Goal: Transaction & Acquisition: Obtain resource

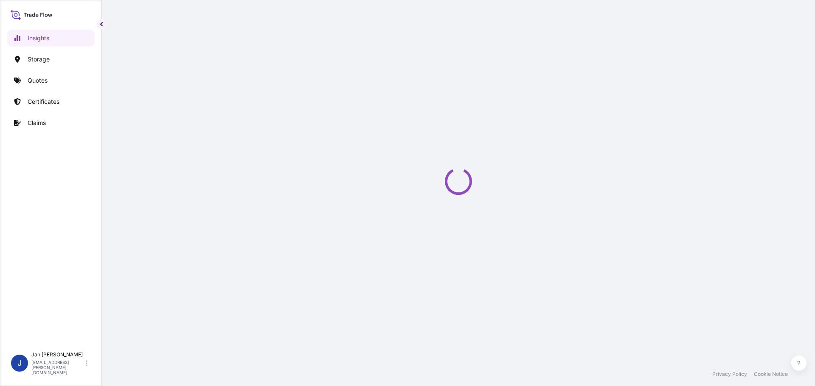
select select "2025"
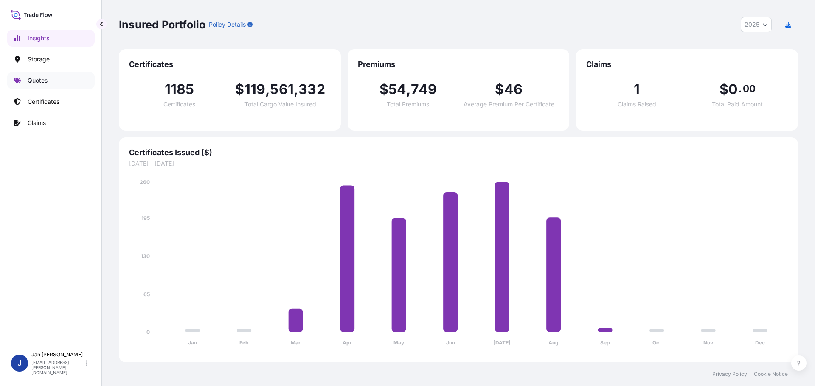
click at [44, 73] on link "Quotes" at bounding box center [50, 80] width 87 height 17
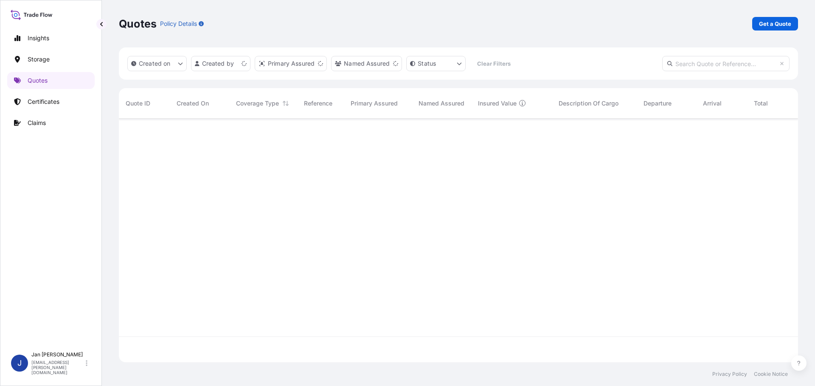
scroll to position [242, 672]
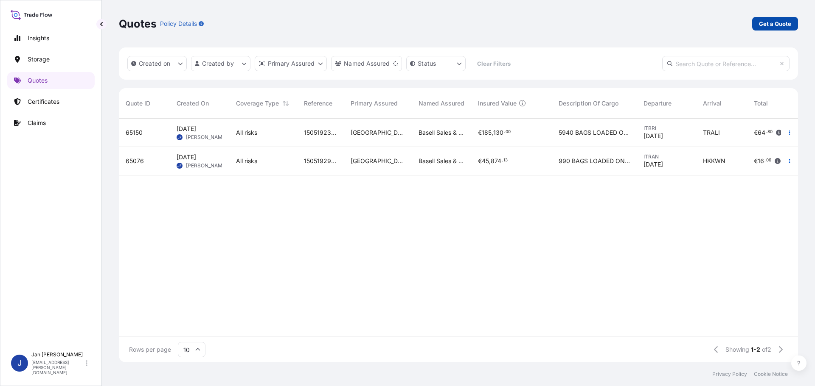
click at [771, 25] on p "Get a Quote" at bounding box center [775, 24] width 32 height 8
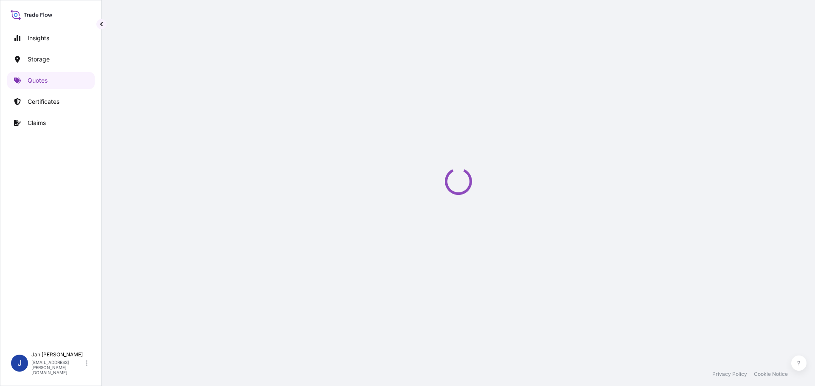
scroll to position [14, 0]
select select "Water"
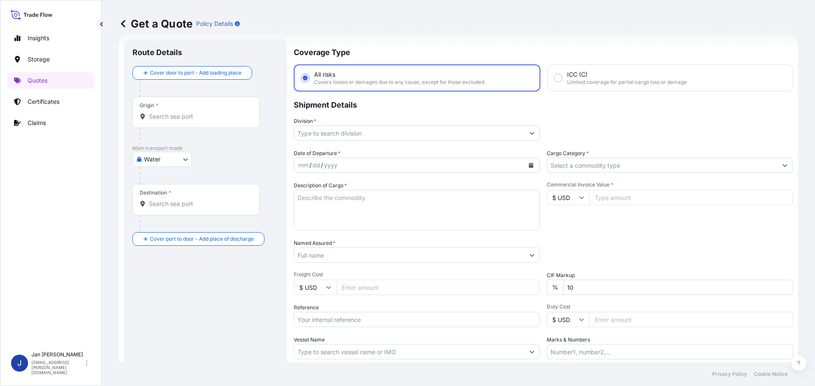
click at [190, 118] on input "Origin *" at bounding box center [199, 116] width 100 height 8
paste input "FOS SUR MER"
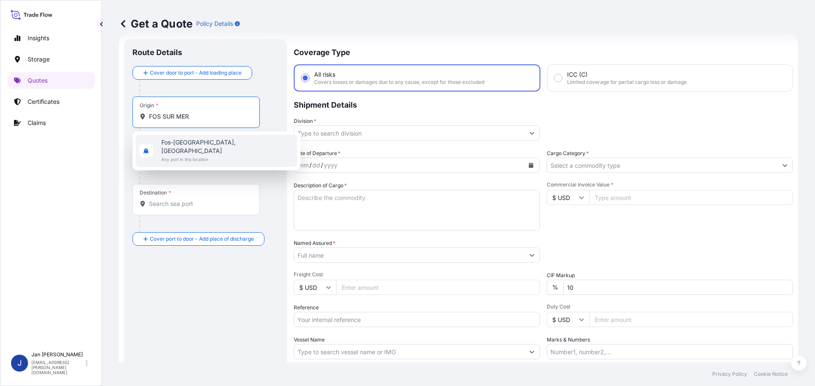
click at [223, 148] on div "[GEOGRAPHIC_DATA], [GEOGRAPHIC_DATA] Any port in this location" at bounding box center [216, 151] width 161 height 32
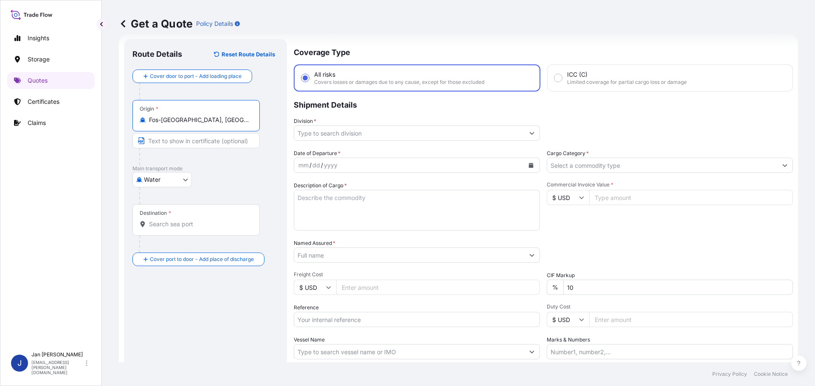
type input "Fos-[GEOGRAPHIC_DATA], [GEOGRAPHIC_DATA]"
click at [171, 225] on input "Destination *" at bounding box center [199, 224] width 100 height 8
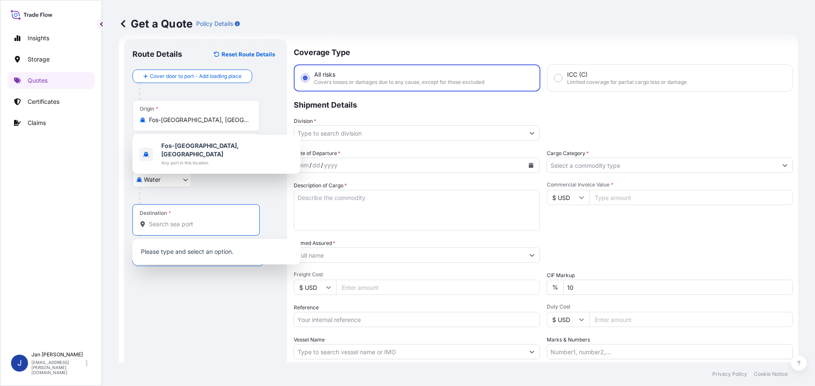
paste input "[GEOGRAPHIC_DATA], [GEOGRAPHIC_DATA]"
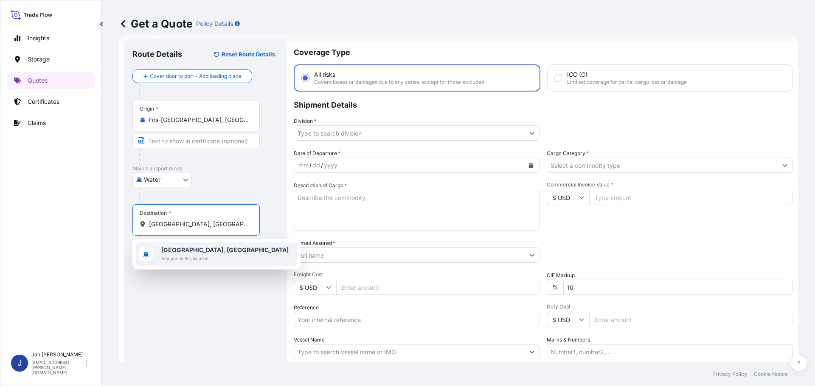
click at [174, 252] on b "[GEOGRAPHIC_DATA], [GEOGRAPHIC_DATA]" at bounding box center [224, 249] width 127 height 7
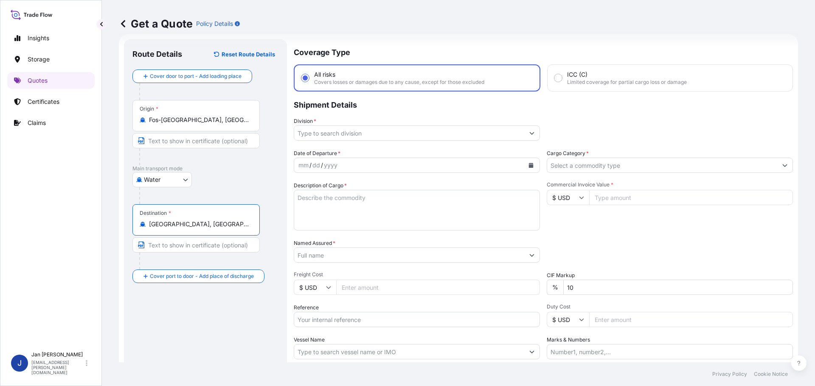
type input "[GEOGRAPHIC_DATA], [GEOGRAPHIC_DATA]"
click at [235, 177] on div "Water Air Water Inland" at bounding box center [206, 179] width 149 height 15
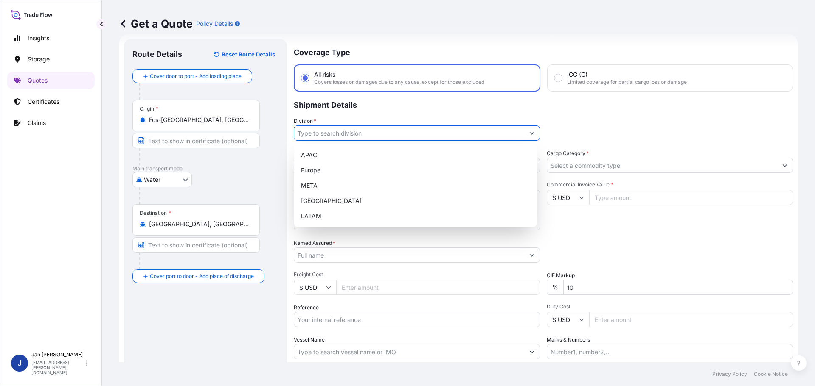
click at [454, 130] on input "Division *" at bounding box center [409, 133] width 230 height 15
click at [383, 165] on div "Europe" at bounding box center [414, 170] width 235 height 15
type input "Europe"
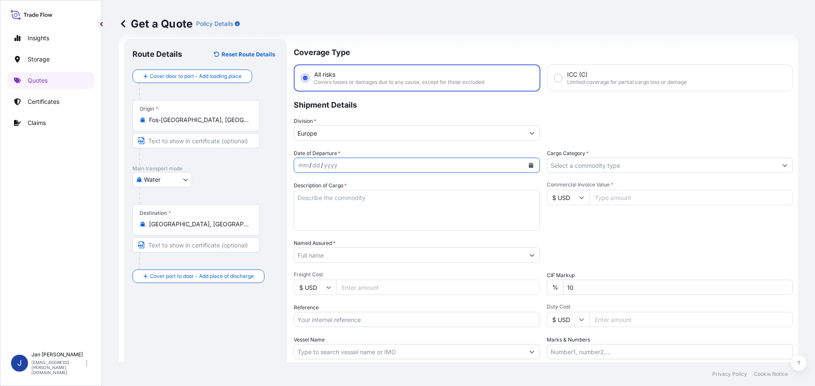
click at [533, 168] on button "Calendar" at bounding box center [531, 166] width 14 height 14
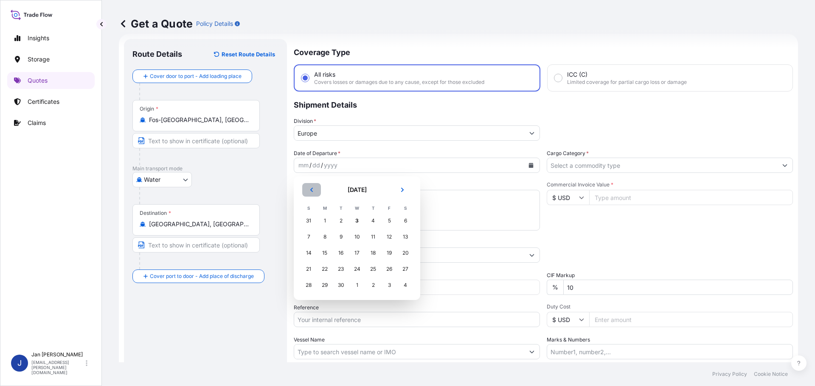
click at [308, 193] on button "Previous" at bounding box center [311, 190] width 19 height 14
click at [325, 251] on div "11" at bounding box center [324, 253] width 15 height 15
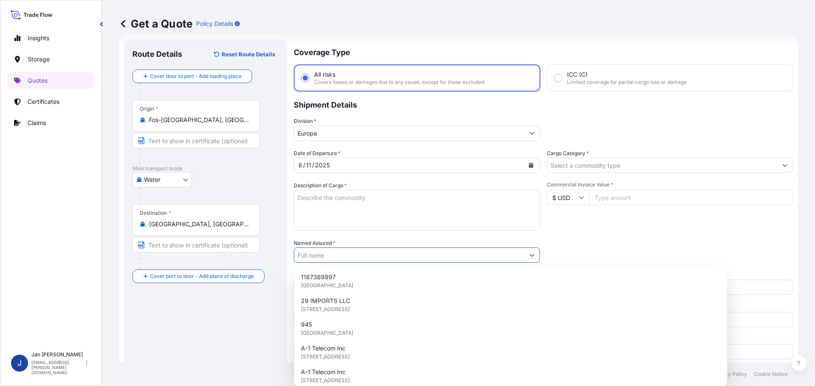
click at [333, 252] on input "Named Assured *" at bounding box center [409, 255] width 230 height 15
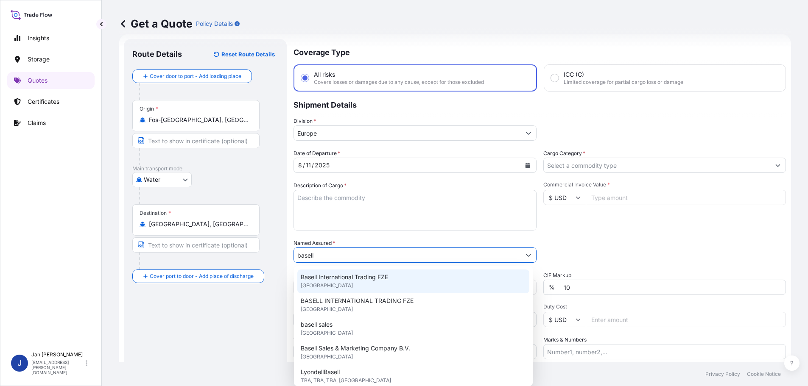
click at [336, 277] on span "Basell International Trading FZE" at bounding box center [344, 277] width 87 height 8
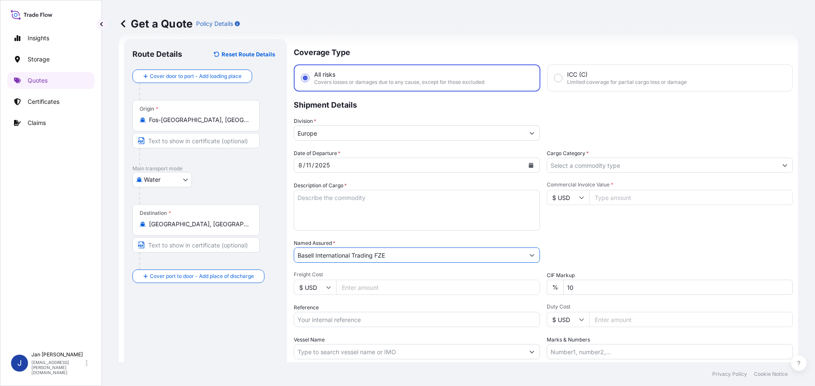
type input "Basell International Trading FZE"
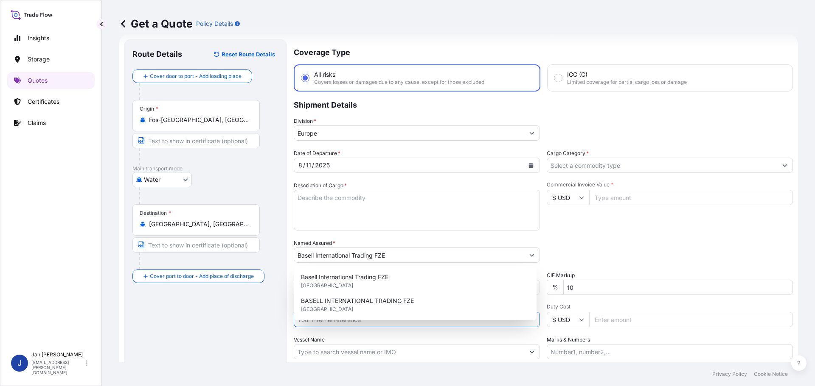
click at [399, 322] on input "Reference" at bounding box center [417, 319] width 246 height 15
paste input "1187415940"
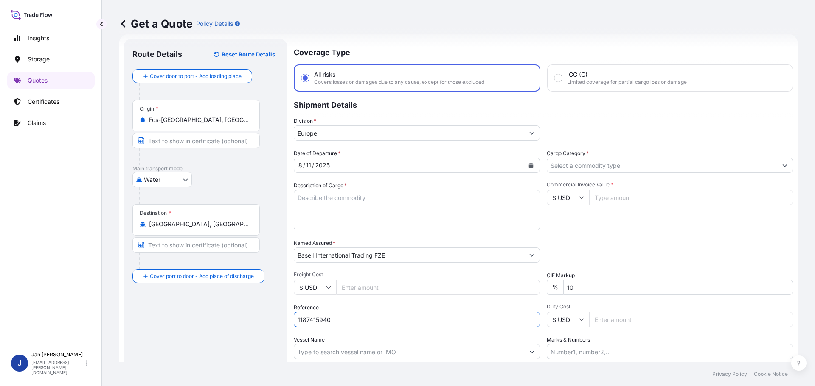
click at [415, 344] on div "Vessel Name" at bounding box center [417, 348] width 246 height 24
click at [410, 322] on input "1187415940" at bounding box center [417, 319] width 246 height 15
type input "1187415940"
click at [420, 339] on div "Vessel Name" at bounding box center [417, 348] width 246 height 24
click at [332, 351] on input "Vessel Name" at bounding box center [409, 351] width 230 height 15
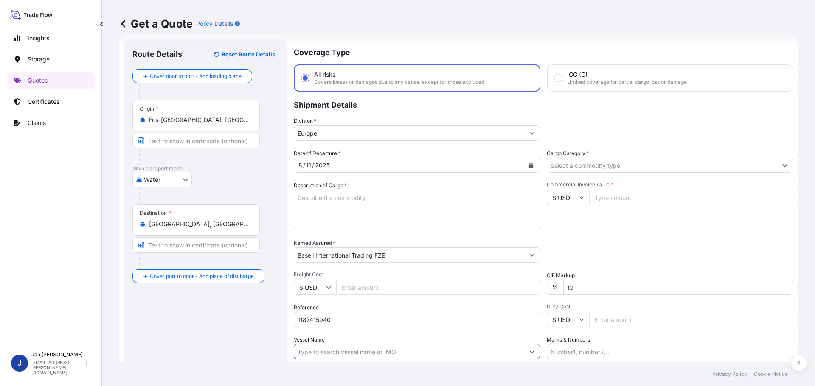
paste input "MSC SENA"
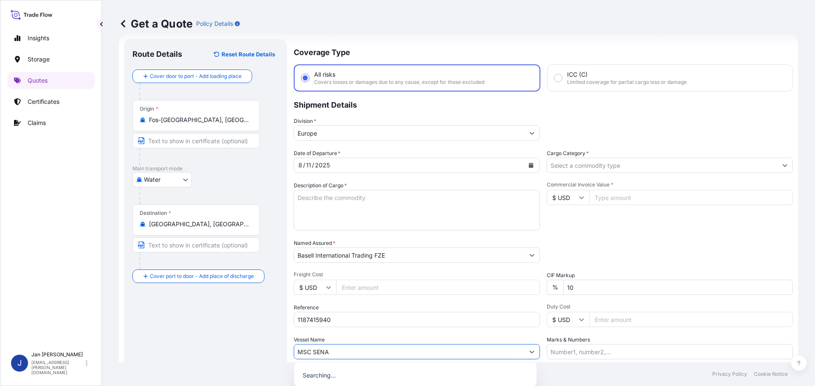
type input "MSC SENA"
click at [655, 214] on div "Commercial Invoice Value * $ USD" at bounding box center [669, 206] width 246 height 49
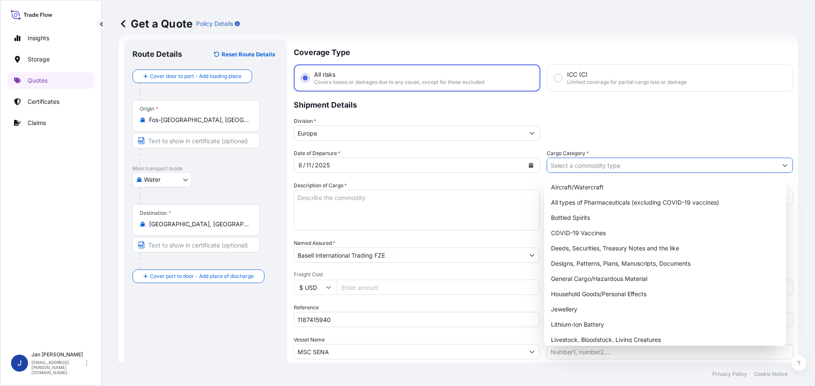
click at [582, 172] on input "Cargo Category *" at bounding box center [662, 165] width 230 height 15
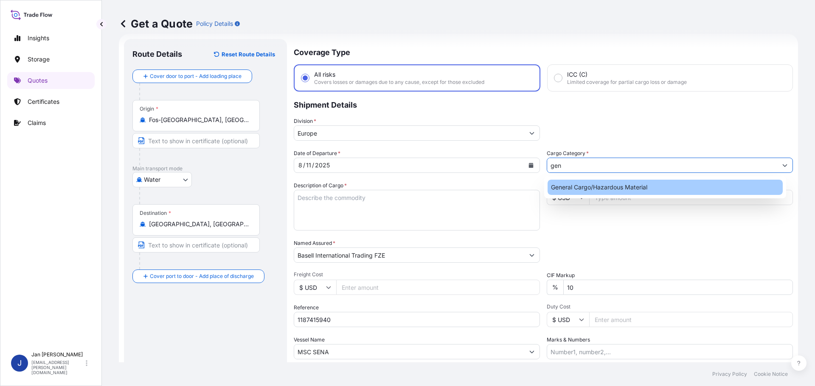
click at [620, 186] on div "General Cargo/Hazardous Material" at bounding box center [664, 187] width 235 height 15
type input "General Cargo/Hazardous Material"
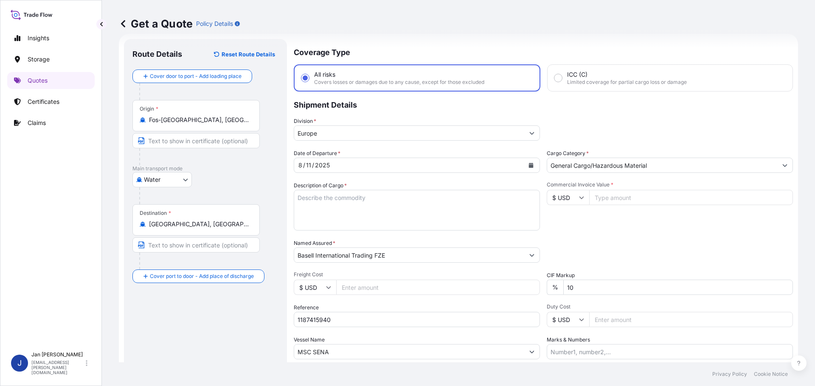
click at [622, 124] on div "Division * [GEOGRAPHIC_DATA]" at bounding box center [543, 129] width 499 height 24
click at [559, 192] on input "$ USD" at bounding box center [567, 197] width 42 height 15
click at [566, 217] on div "€ EUR" at bounding box center [565, 221] width 36 height 16
type input "€ EUR"
click at [599, 200] on input "Commercial Invoice Value *" at bounding box center [691, 197] width 204 height 15
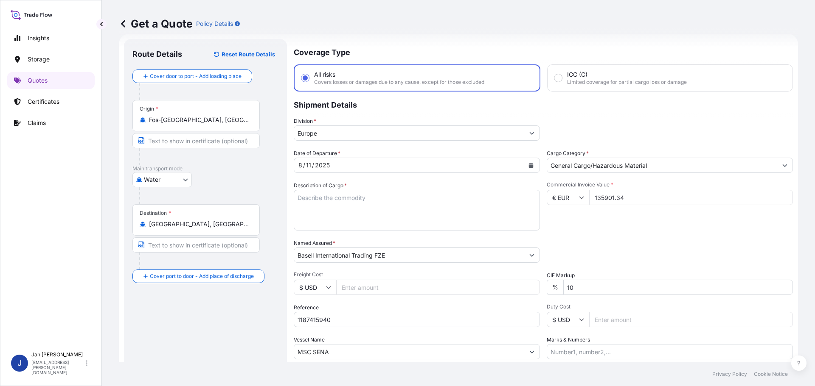
type input "135901.34"
click at [628, 240] on div "Date of Departure * [DATE] Cargo Category * General Cargo/Hazardous Material De…" at bounding box center [543, 254] width 499 height 210
click at [350, 207] on textarea "Description of Cargo *" at bounding box center [417, 210] width 246 height 41
paste textarea "POLYETHYLENE 5940 BAGS LOADED ONTO 108 PALLETS LOADED INTO 6 40' HIGH CUBE CONT…"
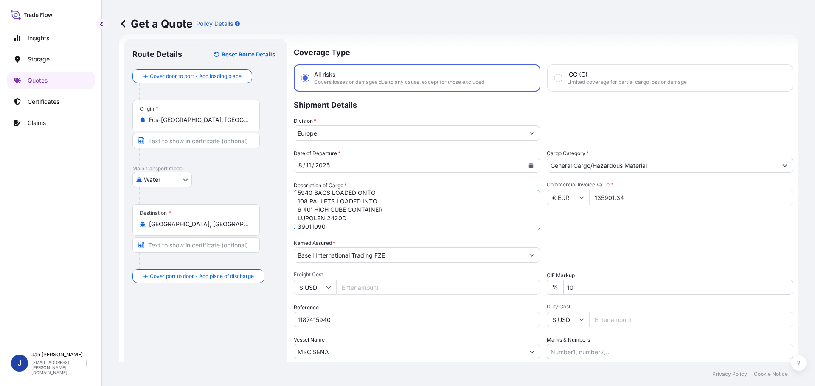
type textarea "POLYETHYLENE 5940 BAGS LOADED ONTO 108 PALLETS LOADED INTO 6 40' HIGH CUBE CONT…"
click at [680, 260] on div "Packing Category Type to search a container mode Please select a primary mode o…" at bounding box center [669, 251] width 246 height 24
click at [428, 321] on input "1187415940" at bounding box center [417, 319] width 246 height 15
paste input "5013173397 / 5013165686 / 304232473"
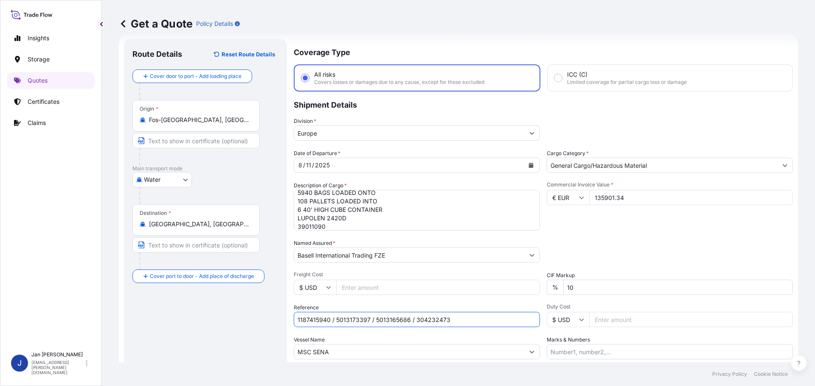
type input "1187415940 / 5013173397 / 5013165686 / 304232473"
click at [622, 266] on div "Date of Departure * [DATE] Cargo Category * General Cargo/Hazardous Material De…" at bounding box center [543, 254] width 499 height 210
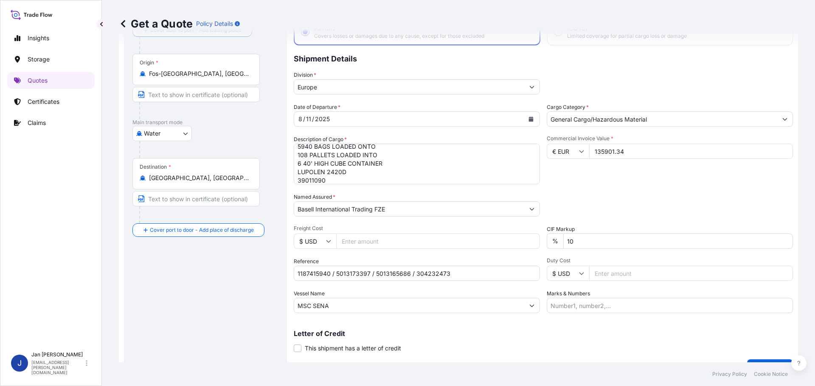
scroll to position [79, 0]
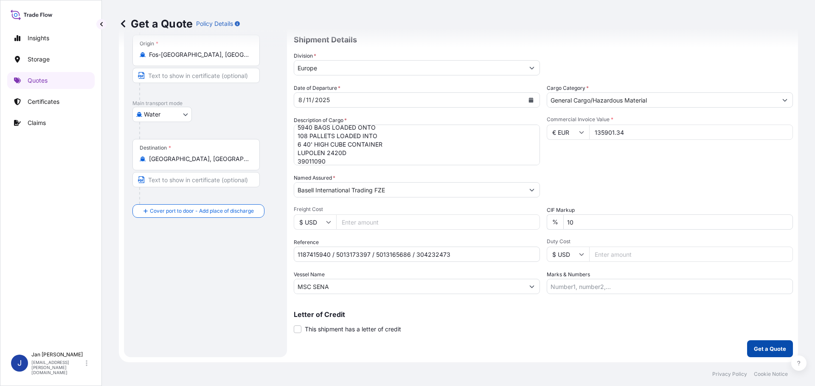
click at [778, 351] on p "Get a Quote" at bounding box center [769, 349] width 32 height 8
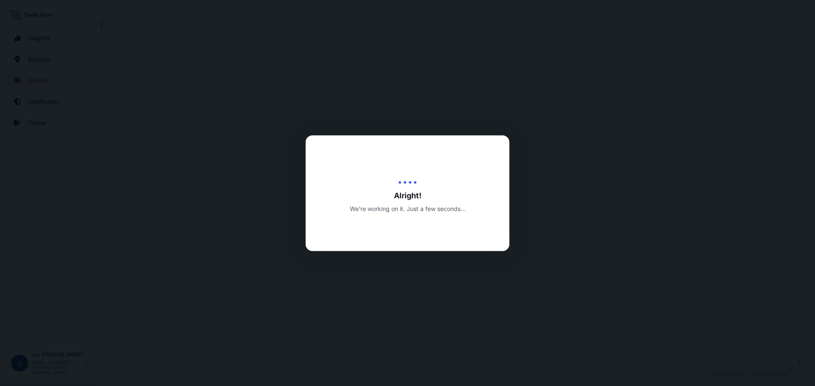
select select "Water"
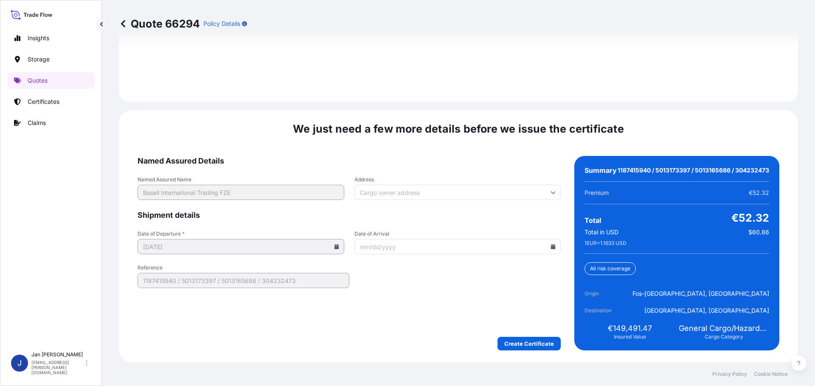
scroll to position [1249, 0]
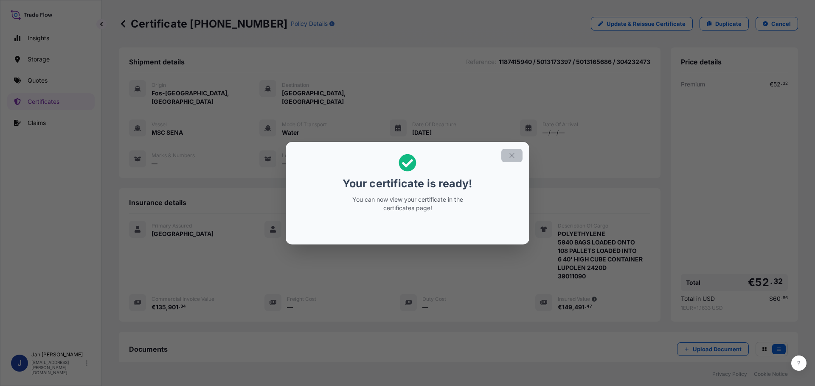
click at [515, 156] on button "button" at bounding box center [511, 156] width 21 height 14
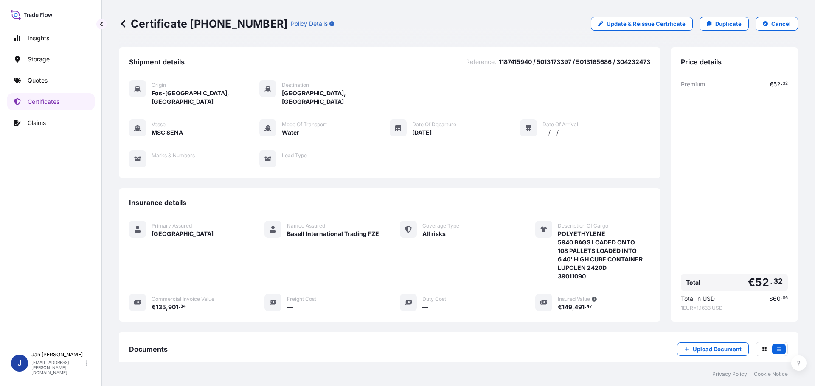
scroll to position [93, 0]
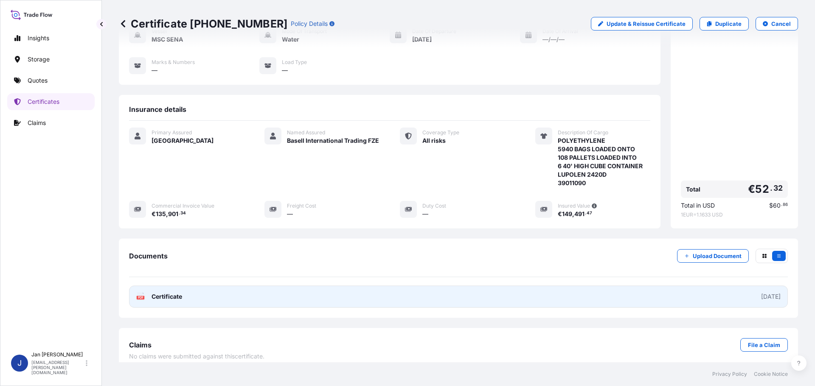
click at [207, 293] on link "PDF Certificate [DATE]" at bounding box center [458, 297] width 658 height 22
